Goal: Find specific page/section: Find specific page/section

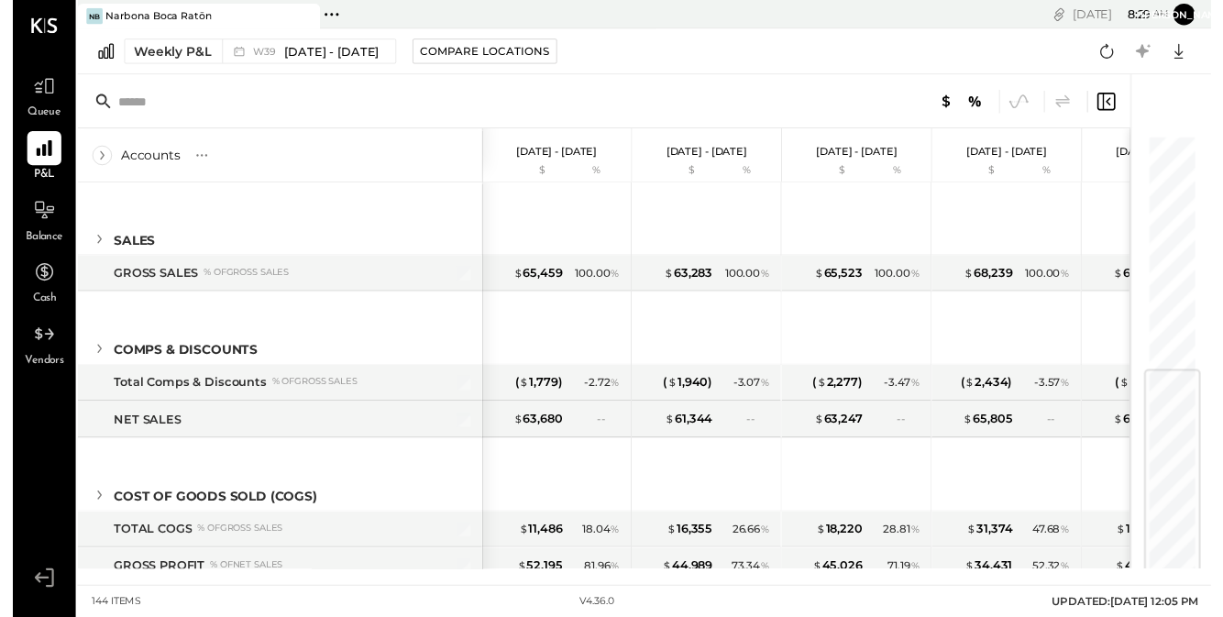
scroll to position [428, 0]
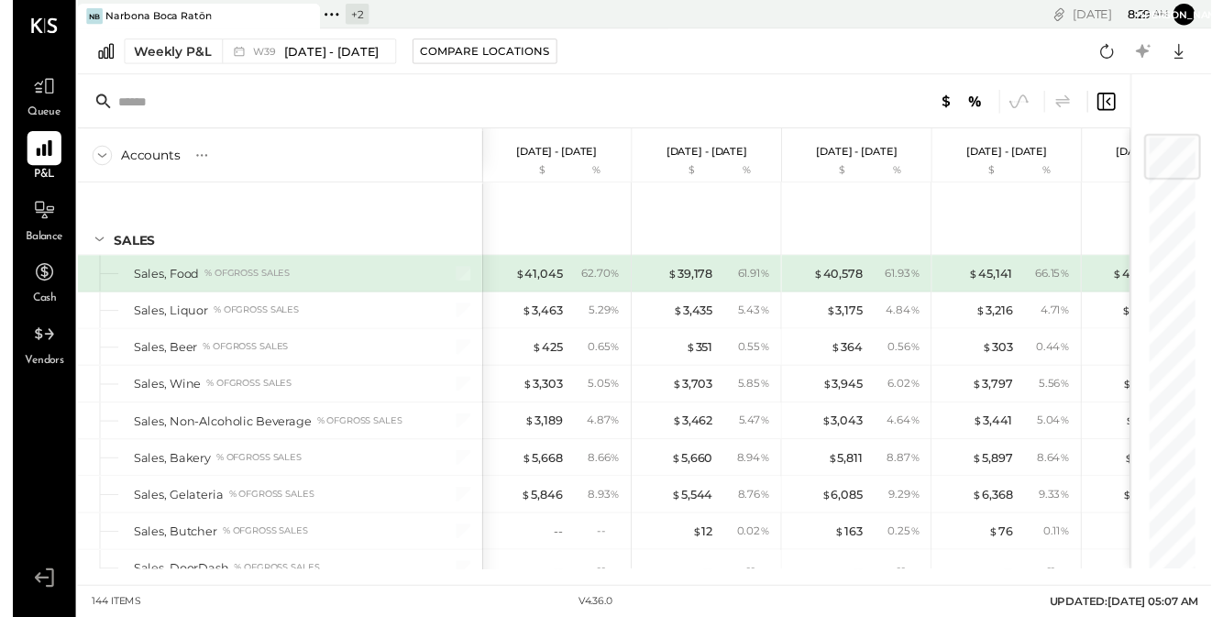
click at [349, 15] on div "+ 2" at bounding box center [351, 14] width 24 height 21
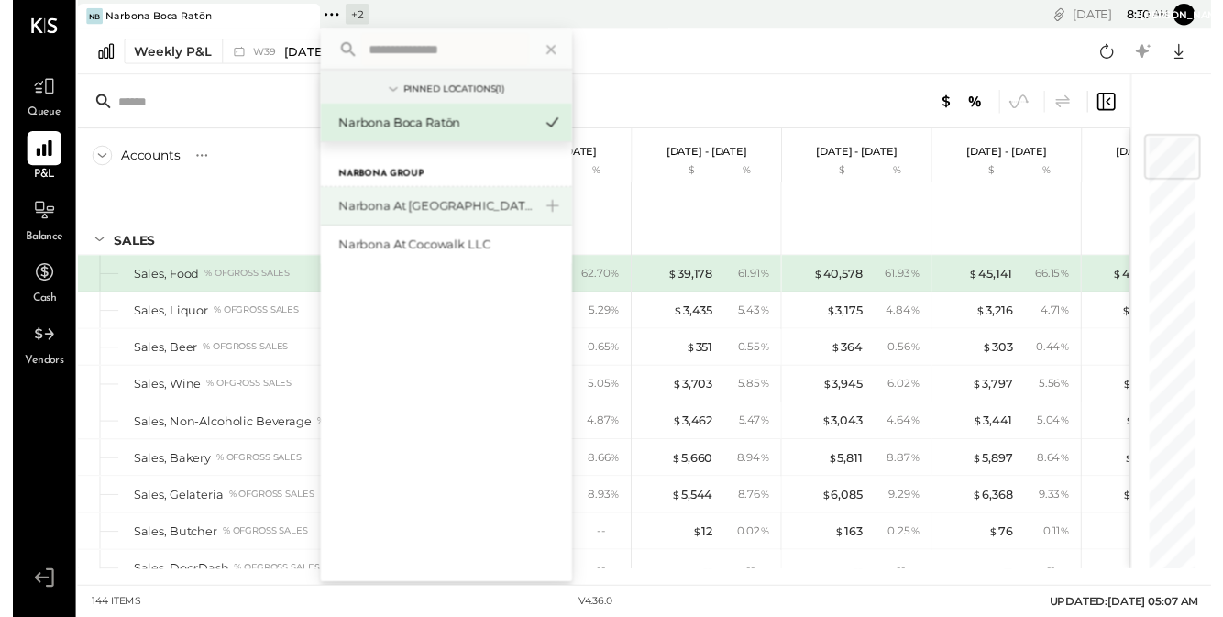
click at [373, 222] on div "Narbona at [GEOGRAPHIC_DATA] LLC" at bounding box center [442, 210] width 257 height 39
click at [549, 205] on icon at bounding box center [550, 210] width 22 height 24
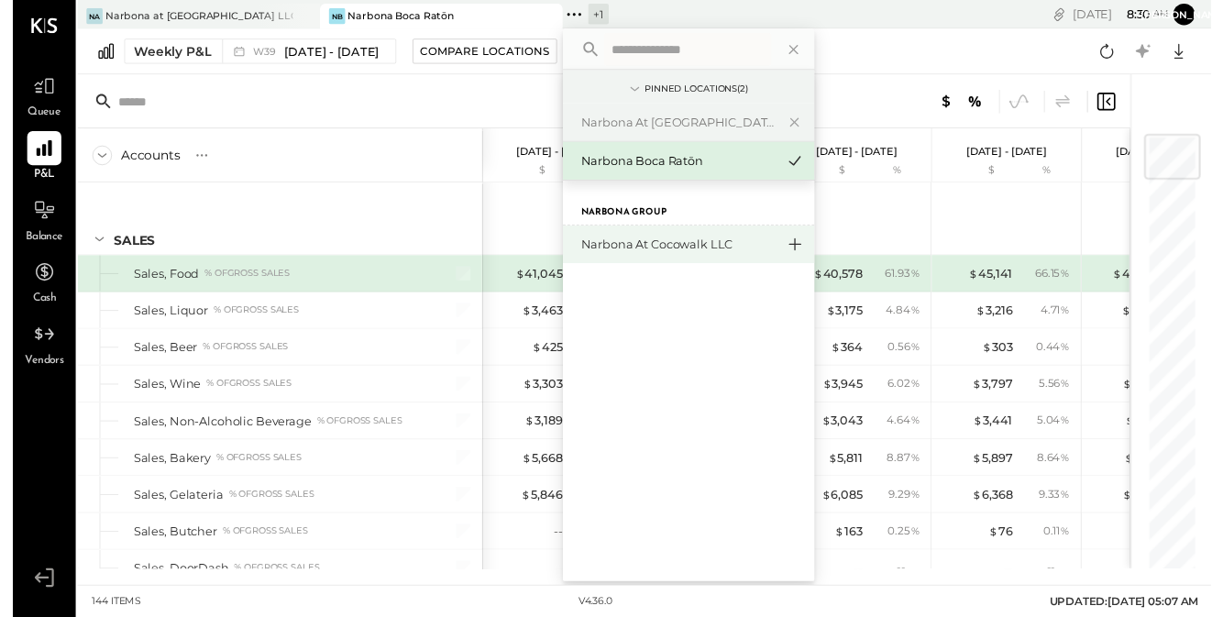
click at [800, 249] on icon at bounding box center [798, 249] width 13 height 13
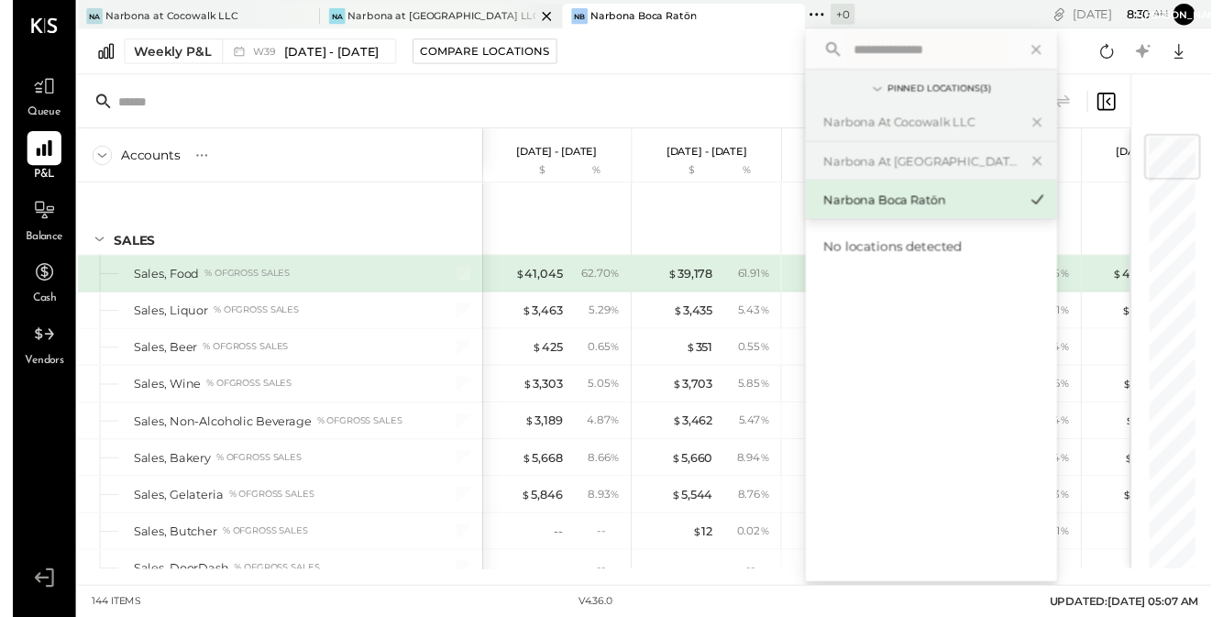
click at [451, 17] on div "Narbona at Key Biscayne LLC" at bounding box center [438, 16] width 192 height 15
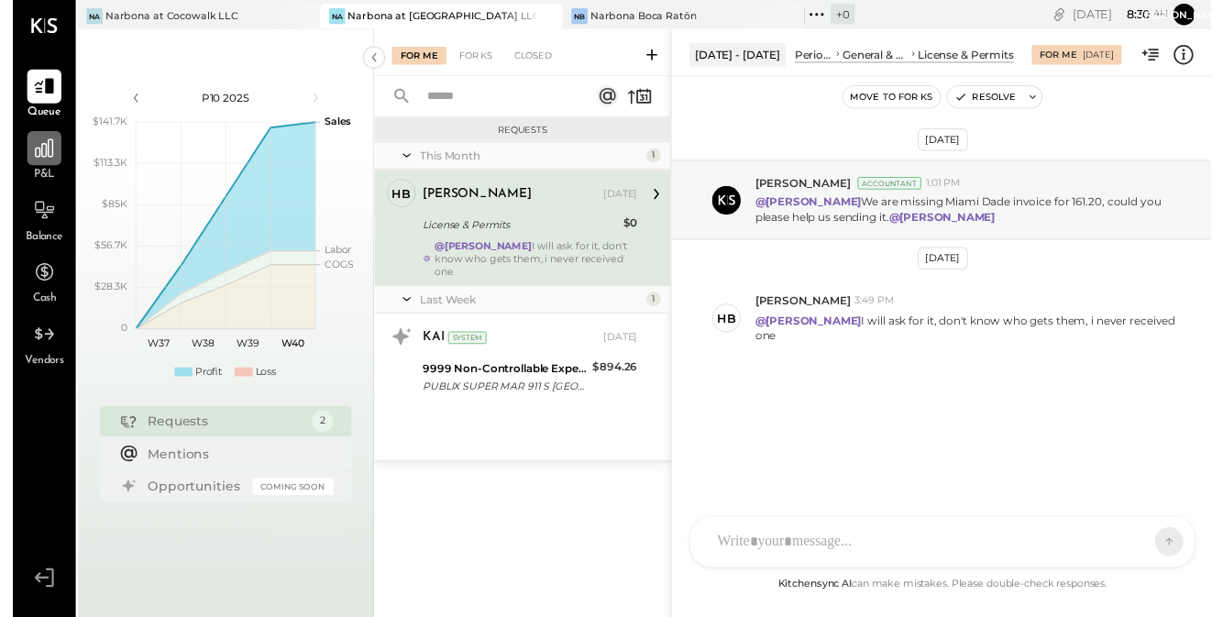
click at [15, 156] on div at bounding box center [32, 151] width 35 height 35
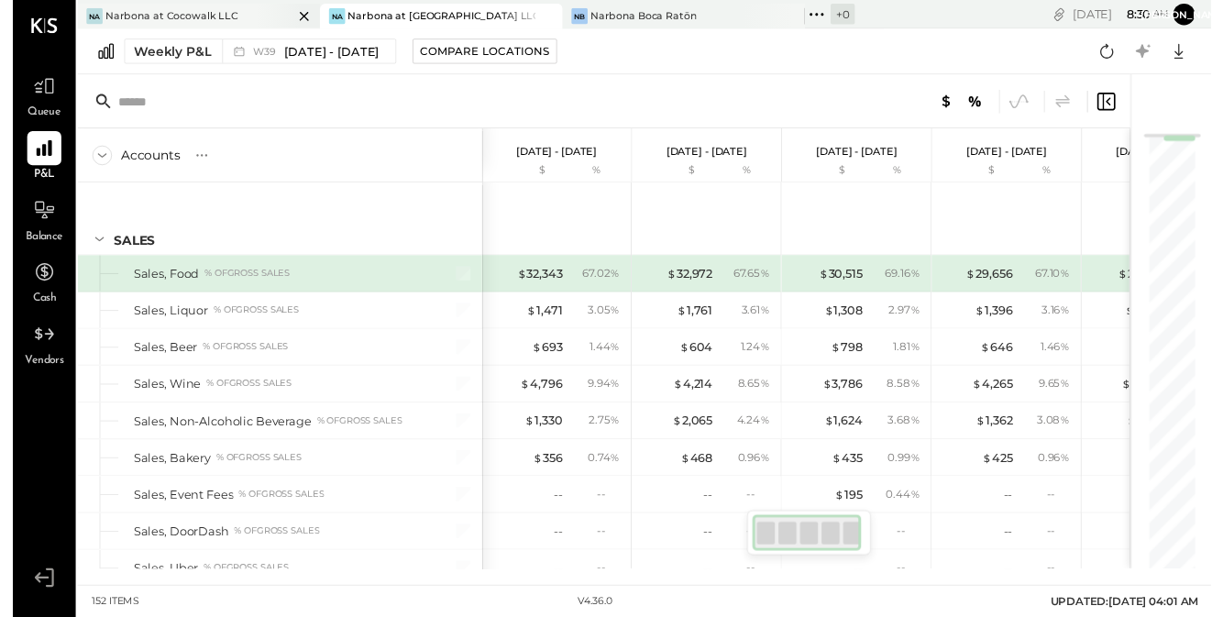
click at [210, 17] on div "Narbona at Cocowalk LLC" at bounding box center [162, 16] width 136 height 15
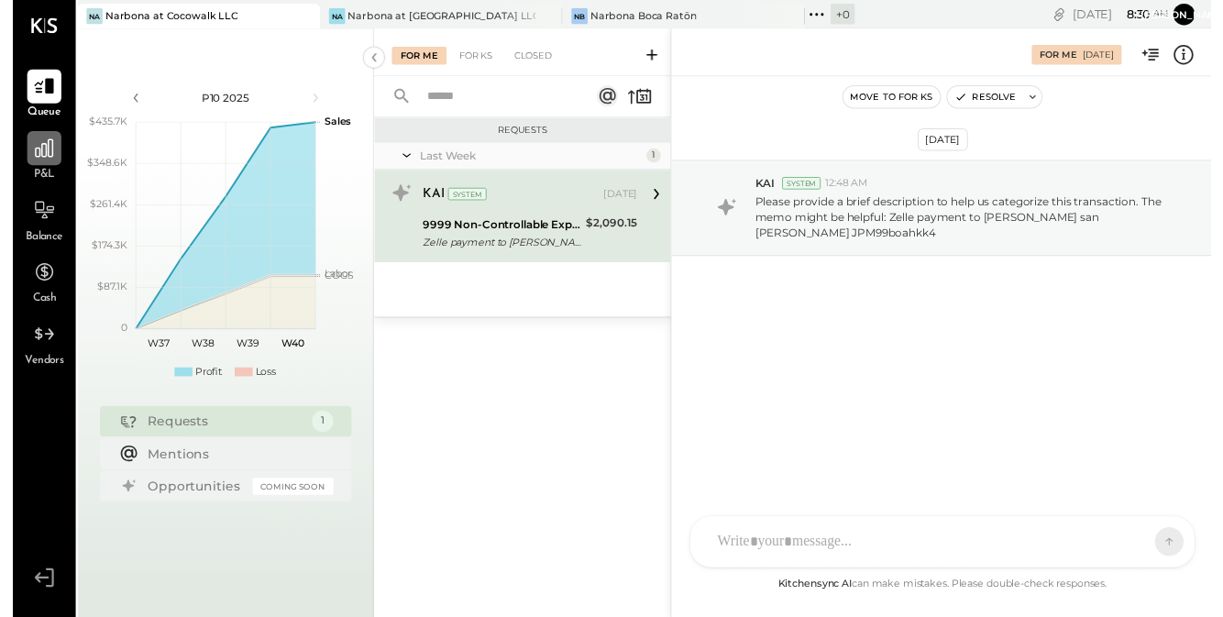
click at [23, 165] on div at bounding box center [32, 151] width 35 height 35
